Goal: Communication & Community: Answer question/provide support

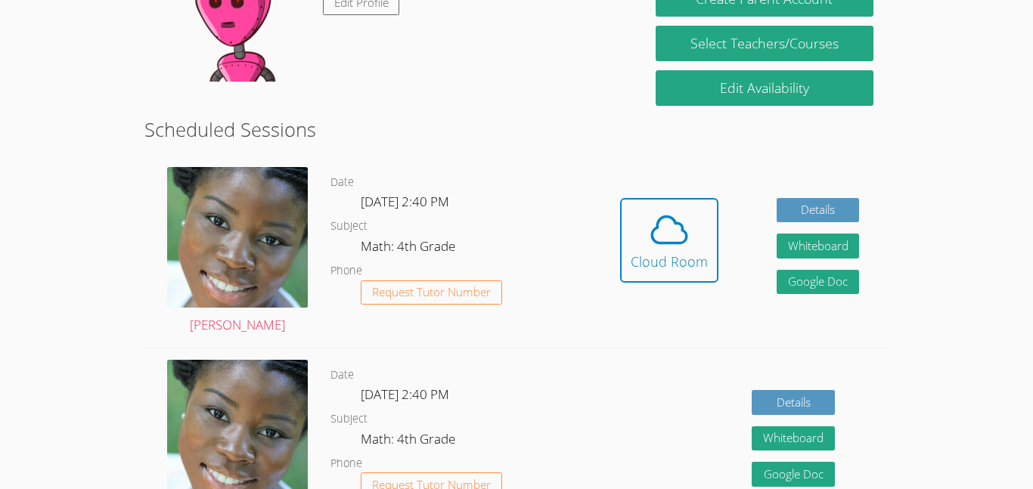
scroll to position [318, 0]
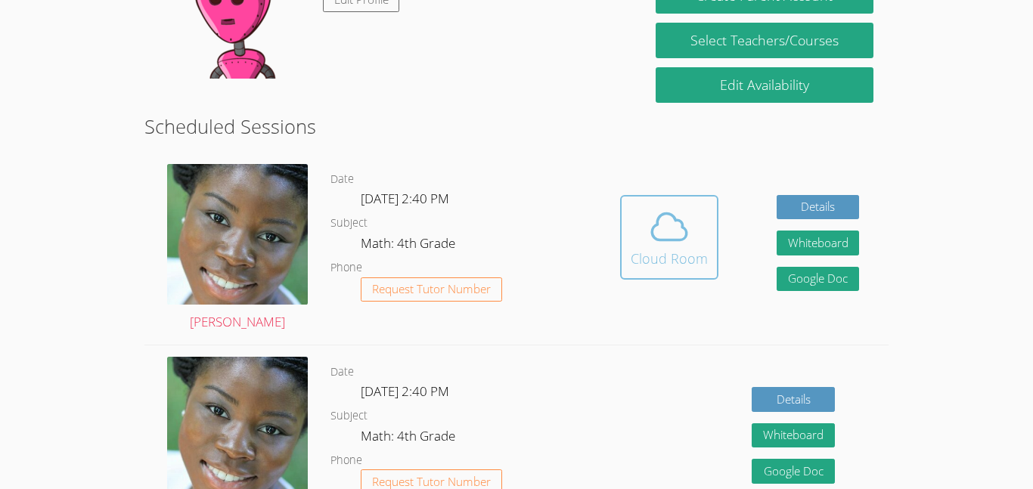
click at [687, 231] on icon at bounding box center [669, 227] width 42 height 42
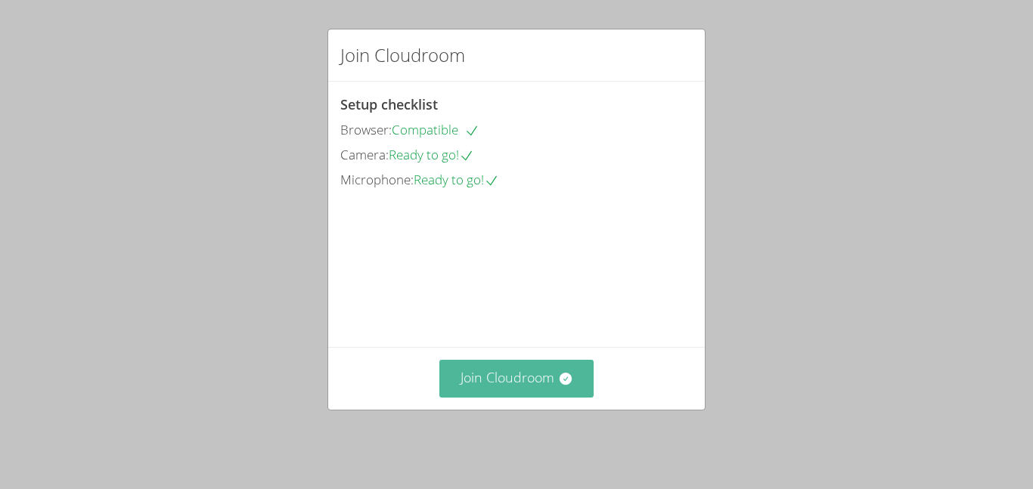
click at [554, 370] on button "Join Cloudroom" at bounding box center [517, 378] width 155 height 37
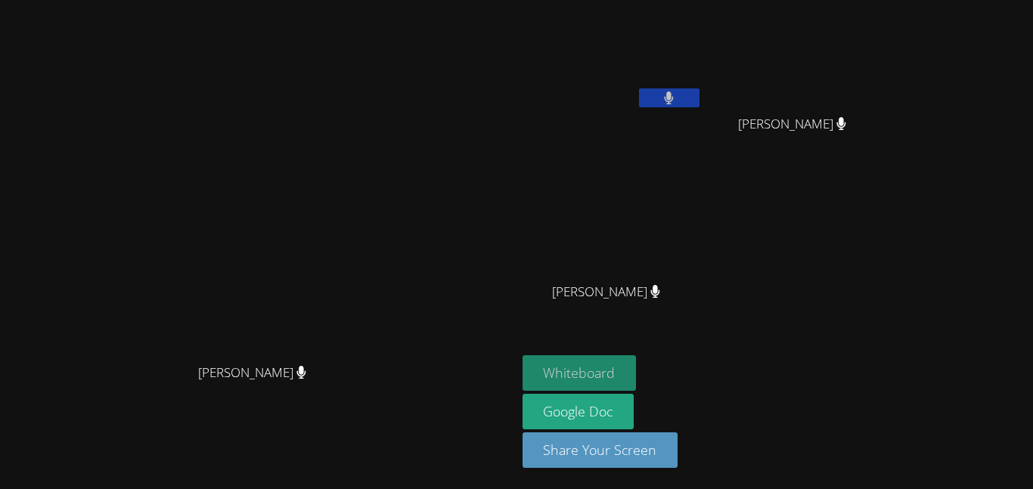
click at [637, 370] on button "Whiteboard" at bounding box center [580, 374] width 114 height 36
click at [637, 365] on button "Whiteboard" at bounding box center [580, 374] width 114 height 36
click at [637, 379] on button "Whiteboard" at bounding box center [580, 374] width 114 height 36
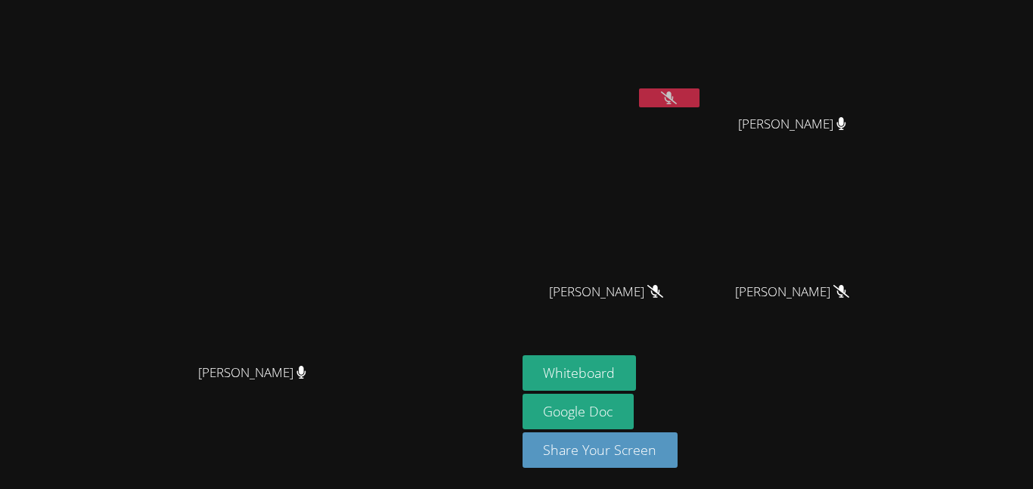
click at [700, 98] on button at bounding box center [669, 98] width 61 height 19
click at [700, 107] on button at bounding box center [669, 98] width 61 height 19
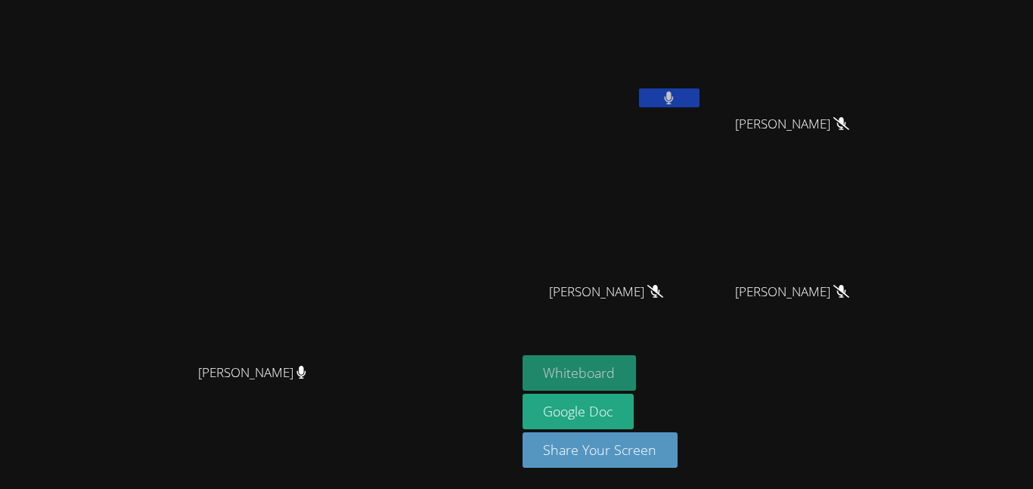
click at [637, 368] on button "Whiteboard" at bounding box center [580, 374] width 114 height 36
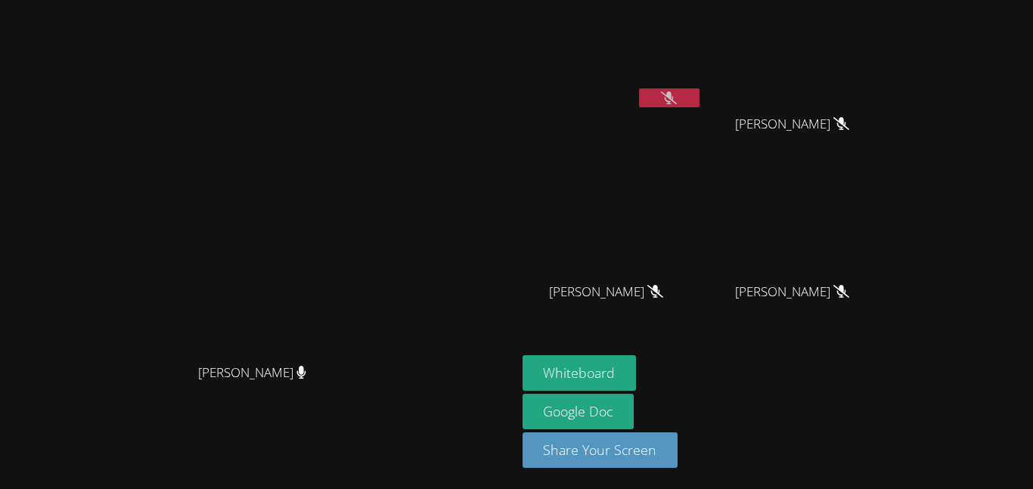
click at [677, 100] on icon at bounding box center [669, 98] width 16 height 13
click at [371, 152] on video at bounding box center [257, 215] width 227 height 284
click at [674, 97] on icon at bounding box center [669, 98] width 9 height 13
click at [677, 92] on icon at bounding box center [669, 98] width 16 height 13
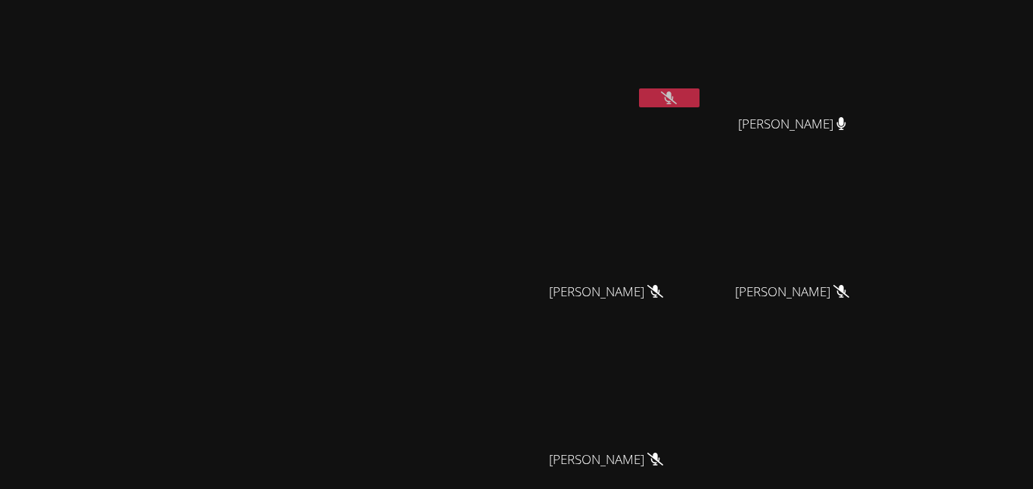
click at [700, 104] on button at bounding box center [669, 98] width 61 height 19
click at [334, 286] on video at bounding box center [257, 289] width 227 height 284
click at [355, 278] on video at bounding box center [257, 289] width 227 height 284
click at [700, 93] on button at bounding box center [669, 98] width 61 height 19
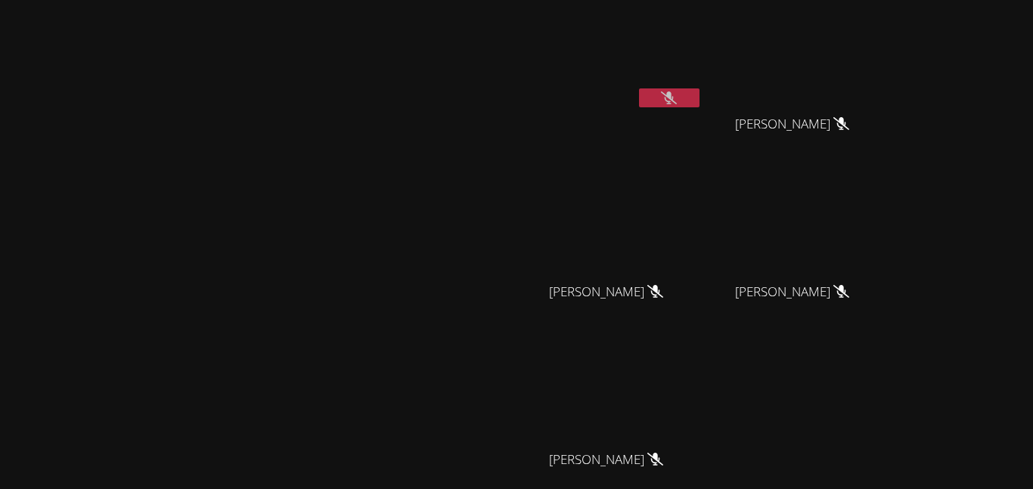
click at [639, 89] on button at bounding box center [669, 98] width 61 height 19
click at [677, 103] on icon at bounding box center [669, 98] width 16 height 13
click at [674, 103] on icon at bounding box center [669, 98] width 10 height 13
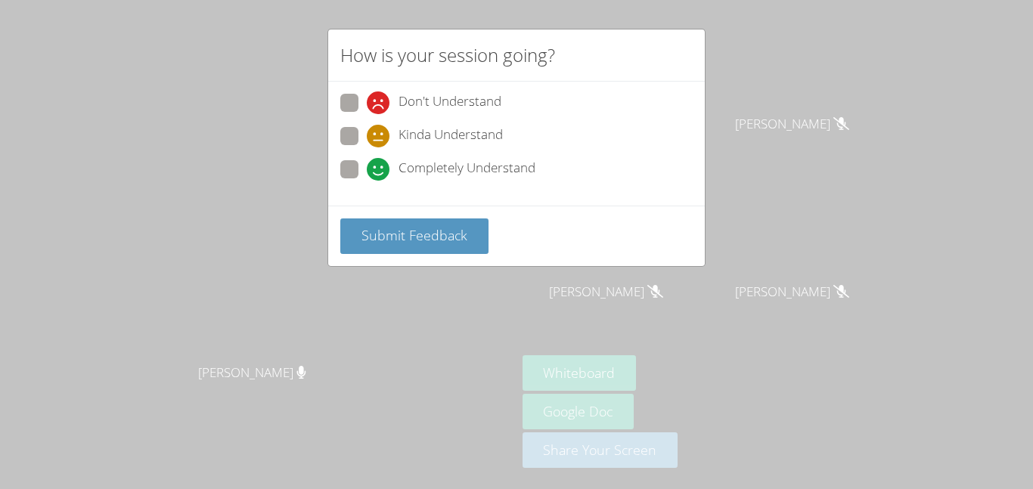
click at [443, 167] on span "Completely Understand" at bounding box center [467, 169] width 137 height 23
click at [380, 167] on input "Completely Understand" at bounding box center [373, 166] width 13 height 13
radio input "true"
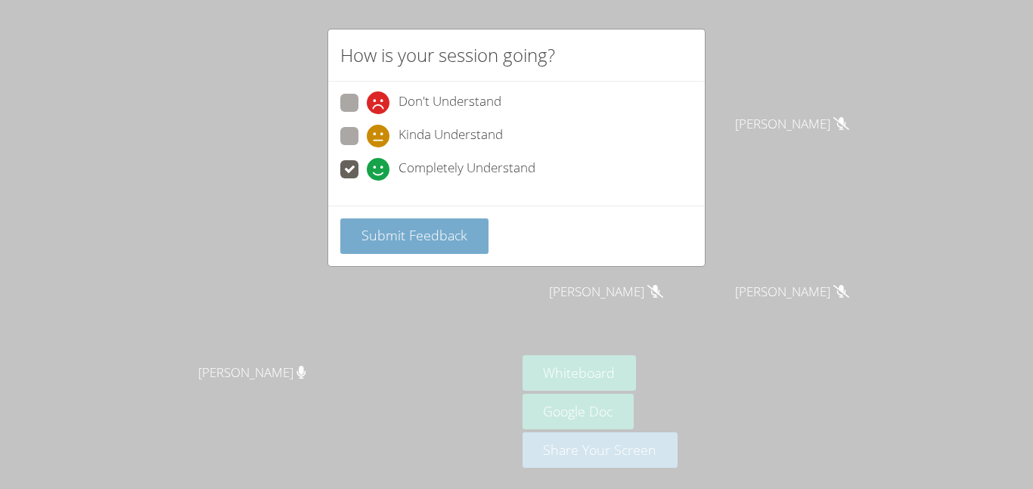
click at [432, 243] on span "Submit Feedback" at bounding box center [415, 235] width 106 height 18
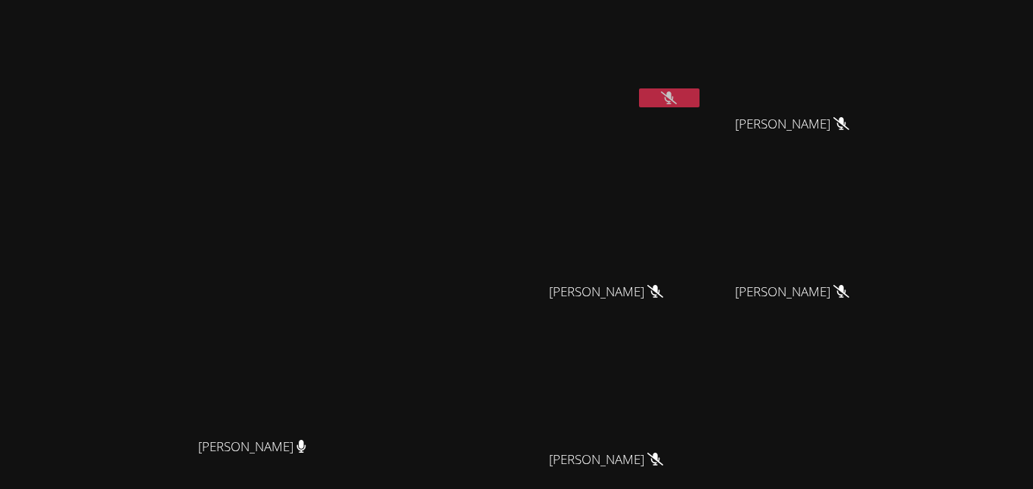
scroll to position [148, 0]
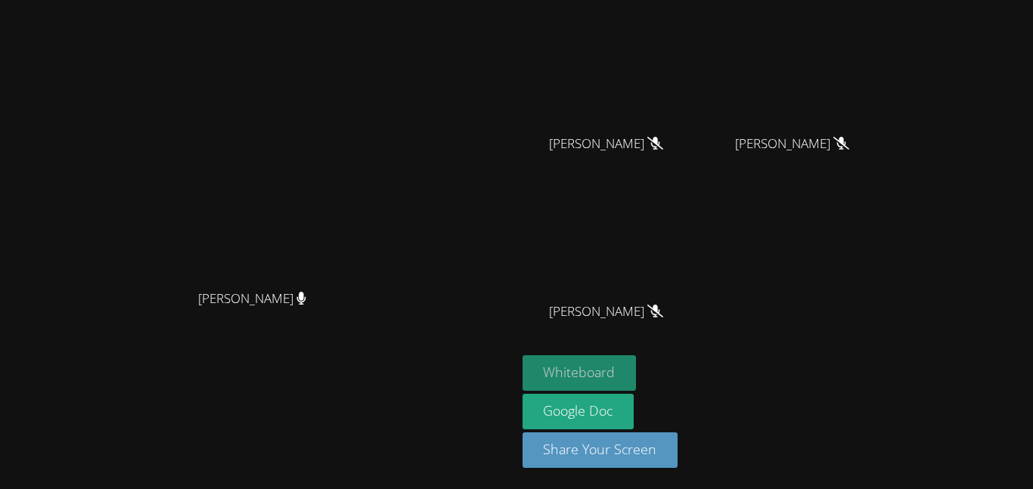
click at [637, 367] on button "Whiteboard" at bounding box center [580, 374] width 114 height 36
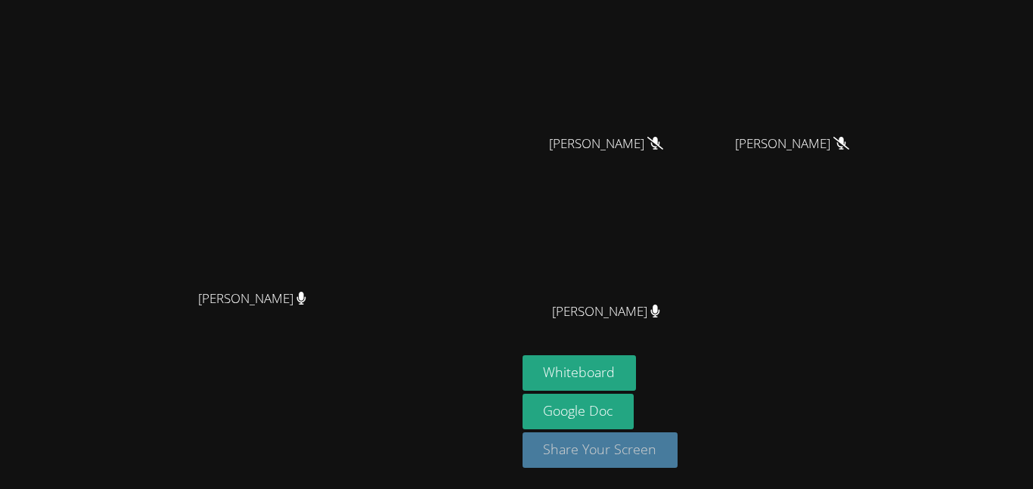
click at [679, 458] on button "Share Your Screen" at bounding box center [601, 451] width 156 height 36
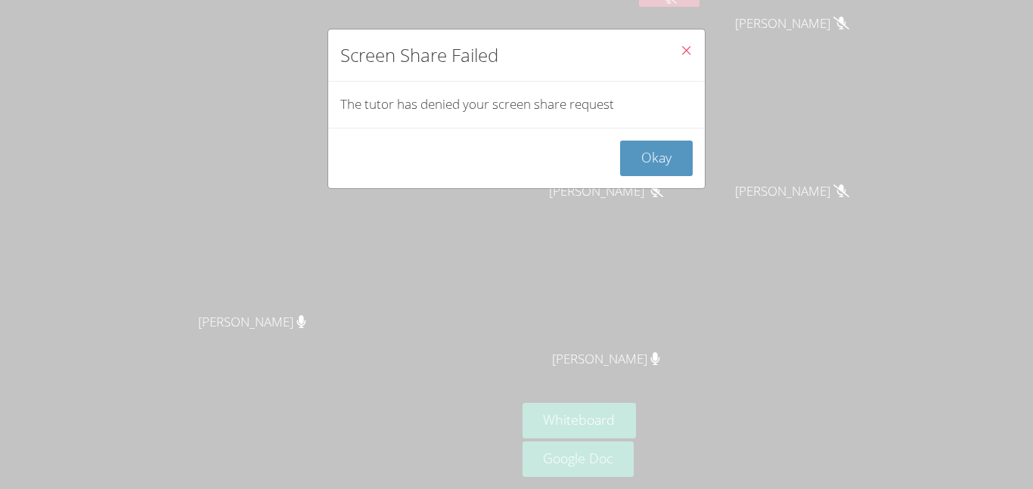
click at [691, 55] on icon "Close" at bounding box center [686, 50] width 13 height 13
click at [686, 51] on icon "Close" at bounding box center [686, 50] width 13 height 13
click at [686, 53] on icon "Close" at bounding box center [686, 50] width 13 height 13
click at [675, 152] on button "Okay" at bounding box center [656, 159] width 73 height 36
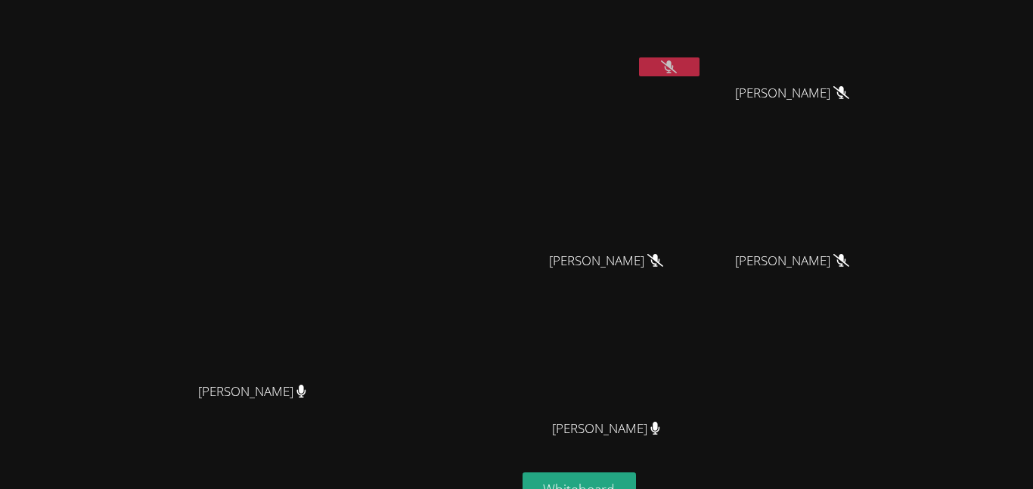
scroll to position [0, 0]
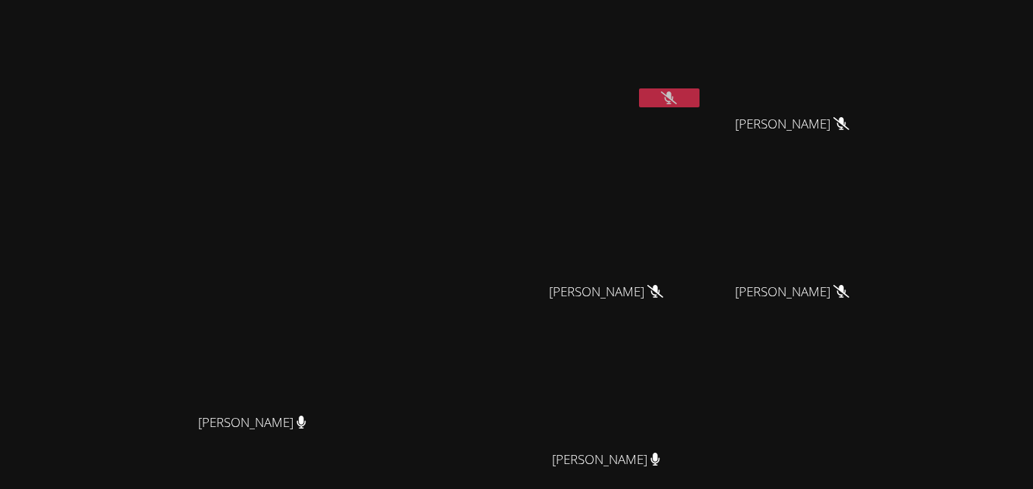
click at [700, 105] on button at bounding box center [669, 98] width 61 height 19
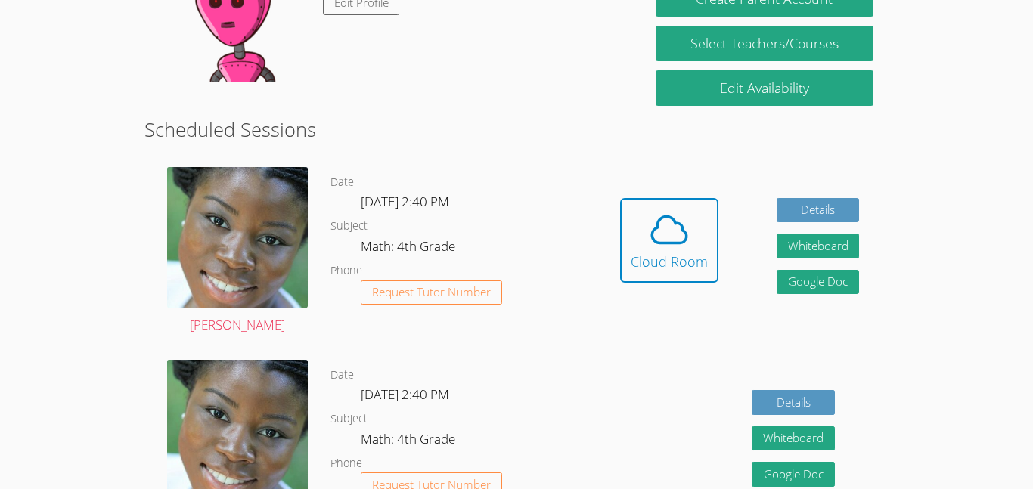
scroll to position [317, 0]
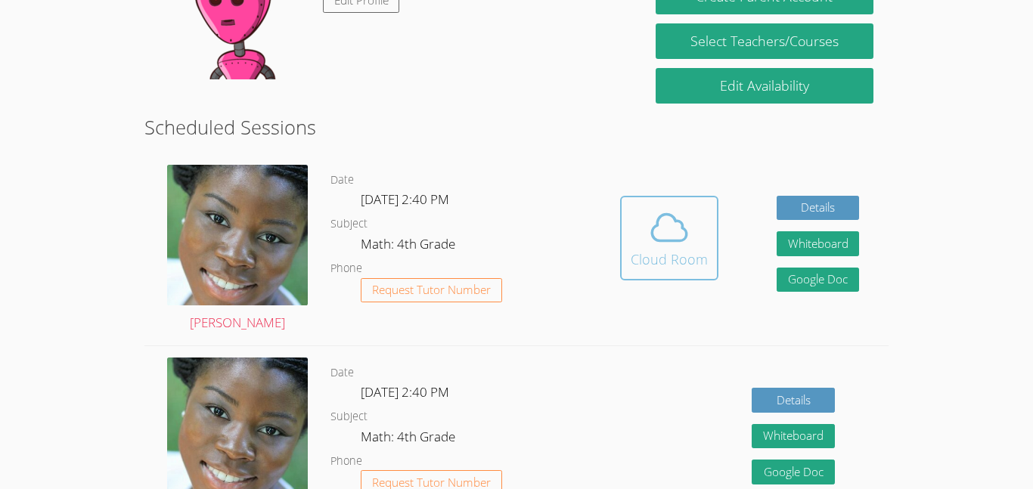
click at [668, 225] on icon at bounding box center [669, 228] width 42 height 42
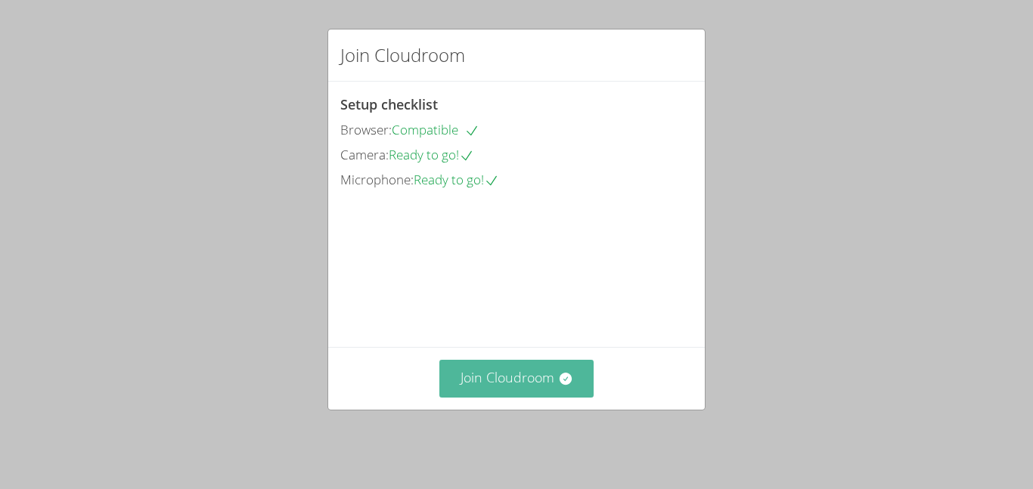
click at [555, 391] on button "Join Cloudroom" at bounding box center [517, 378] width 155 height 37
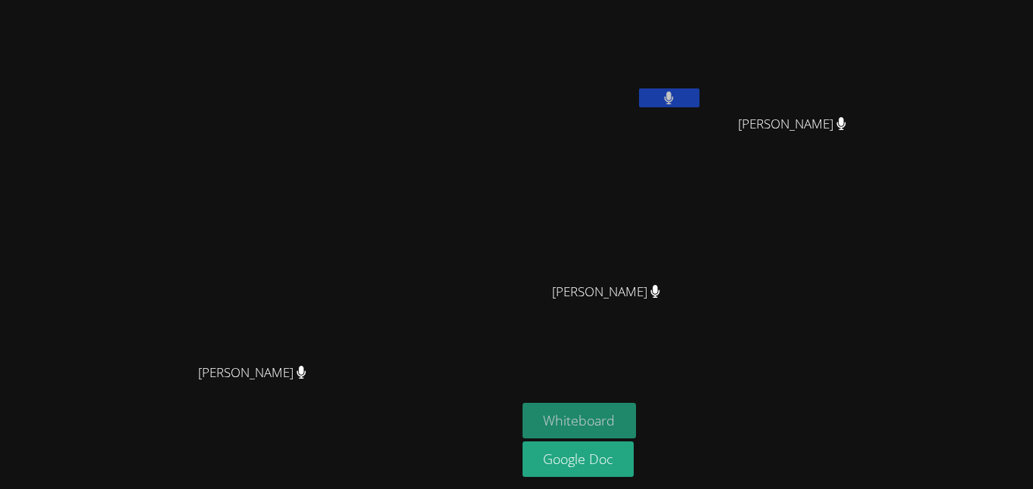
click at [637, 408] on button "Whiteboard" at bounding box center [580, 421] width 114 height 36
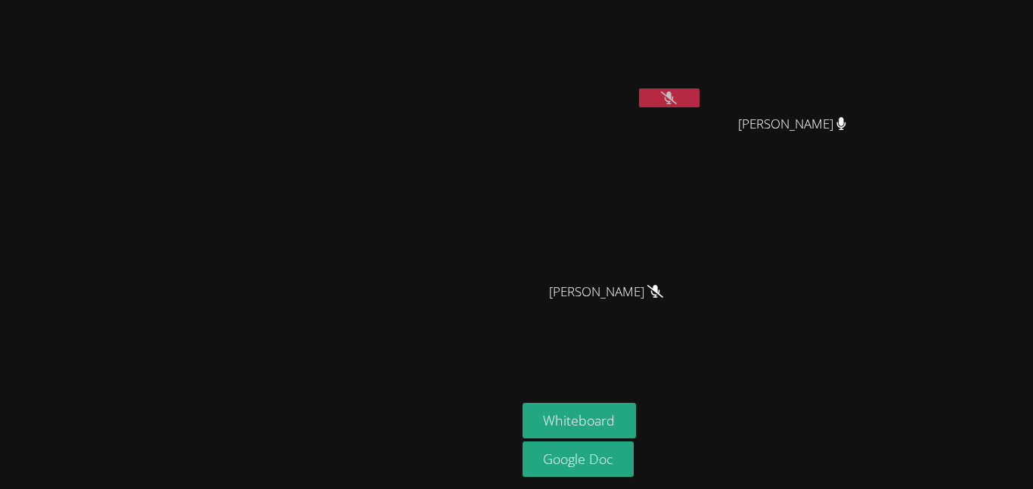
click at [677, 95] on icon at bounding box center [669, 98] width 16 height 13
click at [700, 104] on button at bounding box center [669, 98] width 61 height 19
click at [677, 93] on icon at bounding box center [669, 98] width 16 height 13
